Goal: Entertainment & Leisure: Consume media (video, audio)

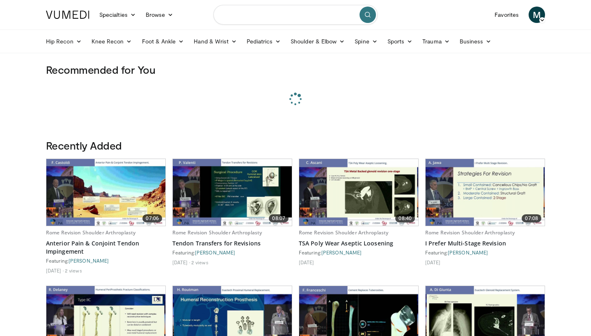
click at [236, 14] on input "Search topics, interventions" at bounding box center [295, 15] width 164 height 20
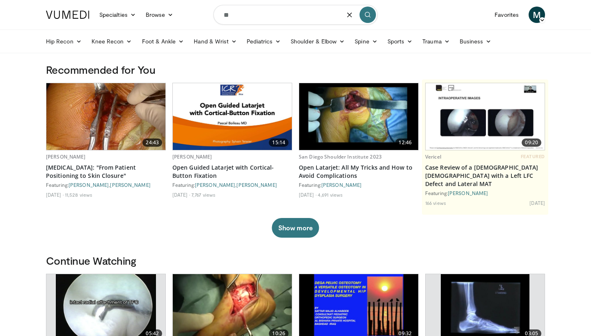
type input "*"
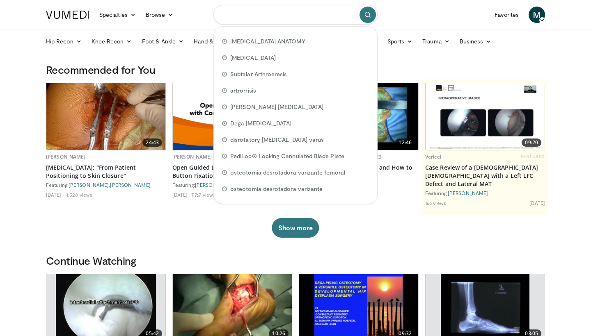
paste input "**********"
type input "**********"
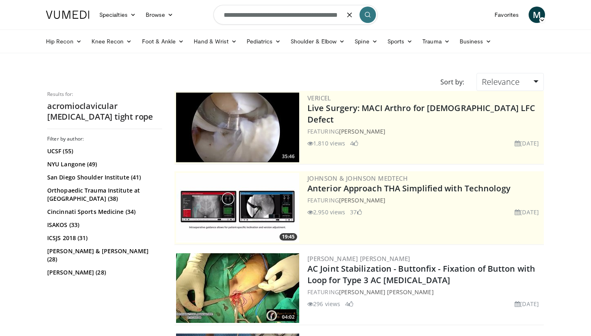
click at [347, 15] on form "**********" at bounding box center [295, 15] width 164 height 30
drag, startPoint x: 292, startPoint y: 15, endPoint x: 391, endPoint y: 16, distance: 98.9
click at [391, 16] on nav "Specialties Adult & Family Medicine Allergy, Asthma, Immunology Anesthesiology …" at bounding box center [295, 15] width 509 height 30
type input "**********"
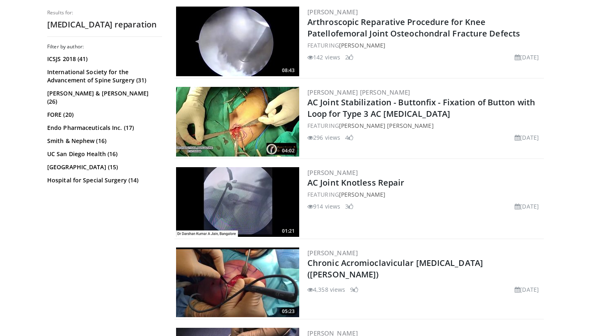
scroll to position [646, 0]
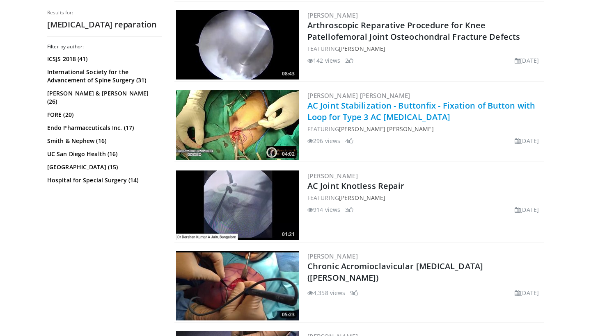
click at [356, 119] on link "AC Joint Stabilization - Buttonfix - Fixation of Button with Loop for Type 3 AC…" at bounding box center [421, 111] width 228 height 23
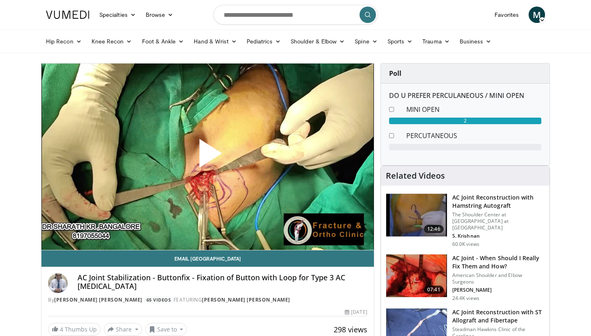
click at [208, 157] on span "Video Player" at bounding box center [208, 157] width 0 height 0
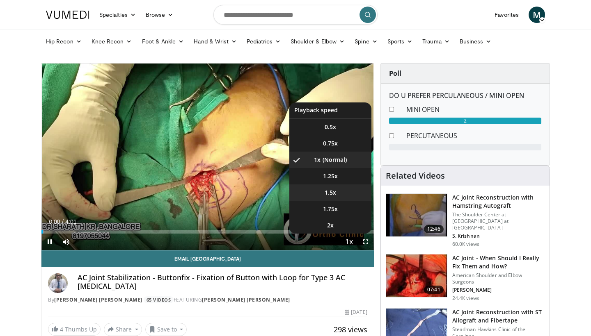
click at [324, 193] on span "1.5x" at bounding box center [329, 193] width 11 height 8
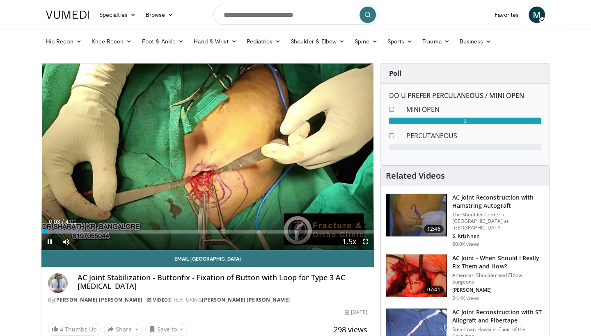
click at [367, 241] on span "Video Player" at bounding box center [365, 242] width 16 height 16
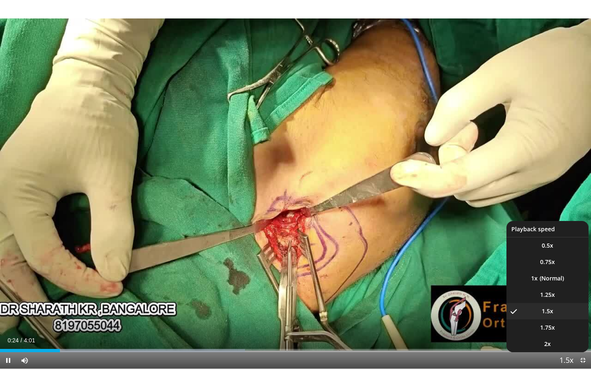
click at [563, 336] on span "Video Player" at bounding box center [565, 361] width 11 height 16
click at [560, 282] on li "1x" at bounding box center [547, 278] width 82 height 16
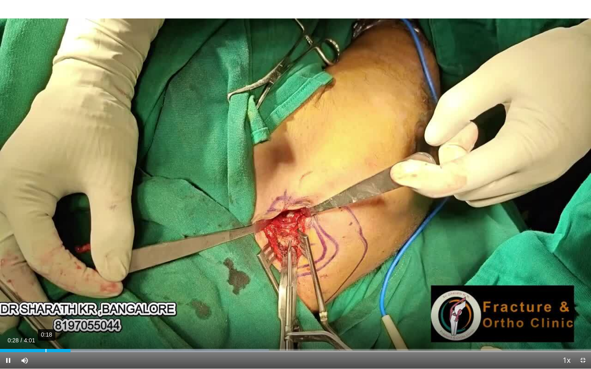
click at [43, 336] on div "Loaded : 45.49% 0:18 0:28" at bounding box center [295, 349] width 591 height 8
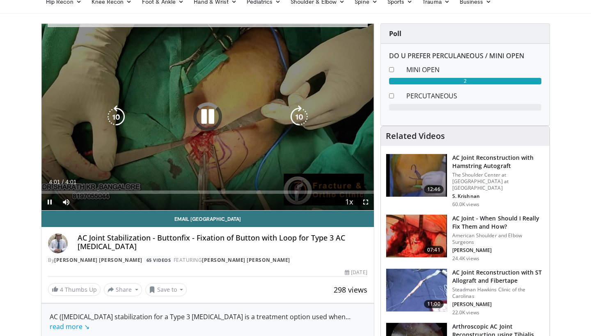
scroll to position [42, 0]
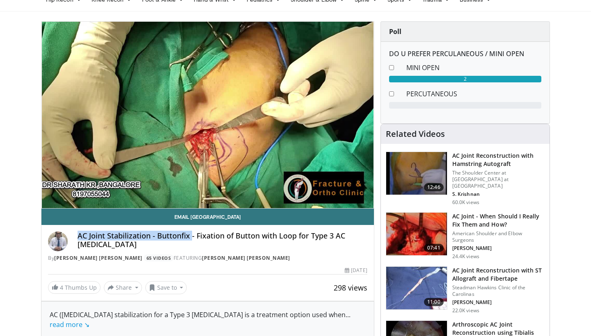
drag, startPoint x: 190, startPoint y: 238, endPoint x: 77, endPoint y: 235, distance: 112.8
click at [77, 235] on div "AC Joint Stabilization - Buttonfix - Fixation of Button with Loop for Type 3 AC…" at bounding box center [207, 247] width 319 height 30
copy h4 "AC Joint Stabilization - Buttonfix"
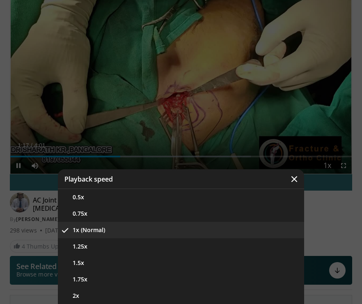
click at [219, 94] on div "Video Player" at bounding box center [181, 152] width 362 height 304
click at [217, 78] on div "Video Player" at bounding box center [181, 152] width 362 height 304
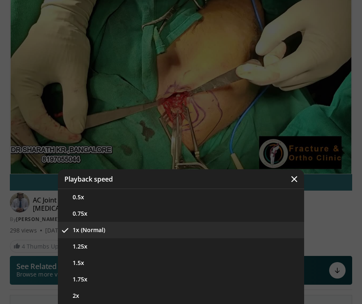
click at [190, 135] on div "Video Player" at bounding box center [181, 152] width 362 height 304
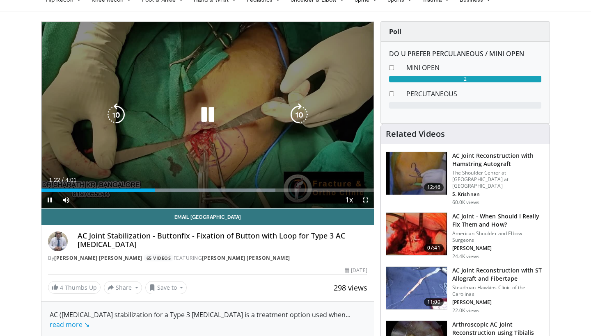
click at [206, 117] on icon "Video Player" at bounding box center [207, 114] width 23 height 23
